Goal: Navigation & Orientation: Find specific page/section

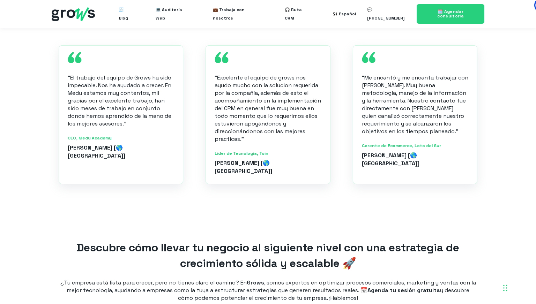
scroll to position [797, 0]
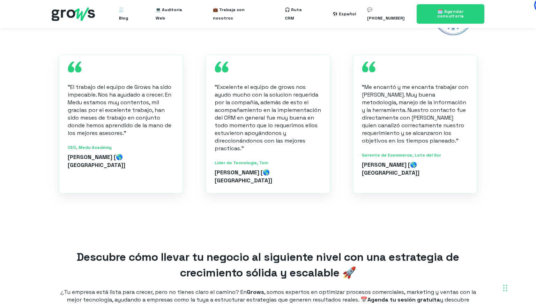
click at [98, 157] on div "CEO, Medu Academy [PERSON_NAME] [🌎 [GEOGRAPHIC_DATA]]" at bounding box center [121, 157] width 106 height 24
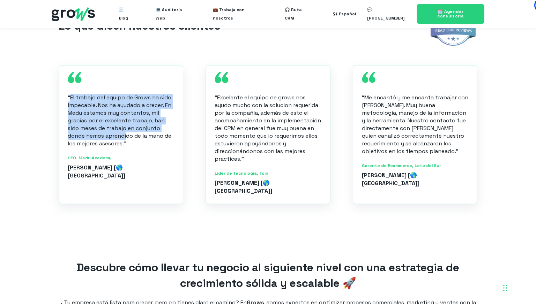
drag, startPoint x: 70, startPoint y: 97, endPoint x: 126, endPoint y: 138, distance: 69.0
click at [126, 137] on p "“El trabajo del equipo de Grows ha sido impecable. Nos ha ayudado a crecer. En …" at bounding box center [121, 121] width 106 height 54
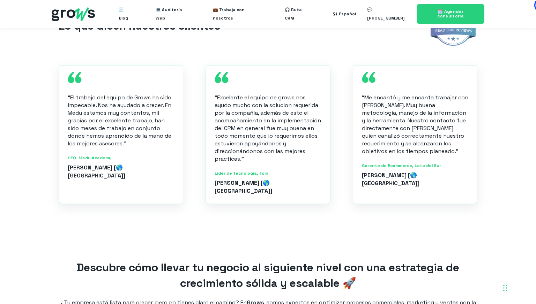
click at [199, 223] on div "😍 TESTIMONIOS Lo que dicen nuestros clientes “El trabajo del equipo de Grows ha…" at bounding box center [268, 102] width 536 height 260
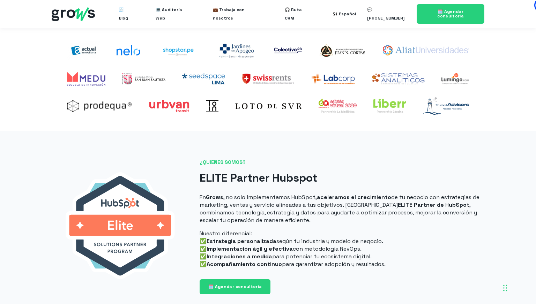
scroll to position [0, 0]
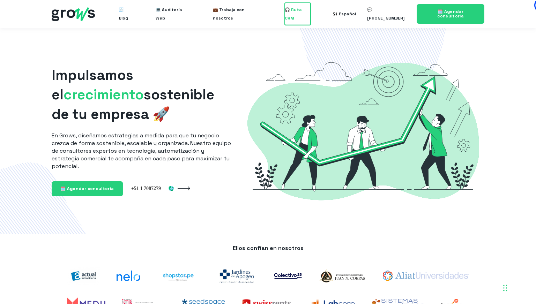
click at [302, 14] on span "🎧 Ruta CRM" at bounding box center [298, 14] width 26 height 22
click at [127, 14] on span "🧾 Blog" at bounding box center [126, 14] width 15 height 22
